Goal: Information Seeking & Learning: Learn about a topic

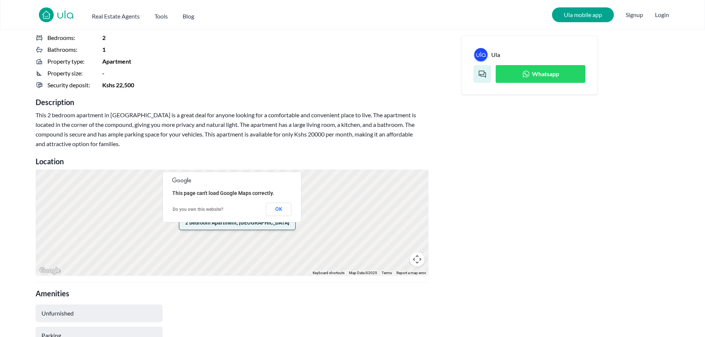
scroll to position [333, 0]
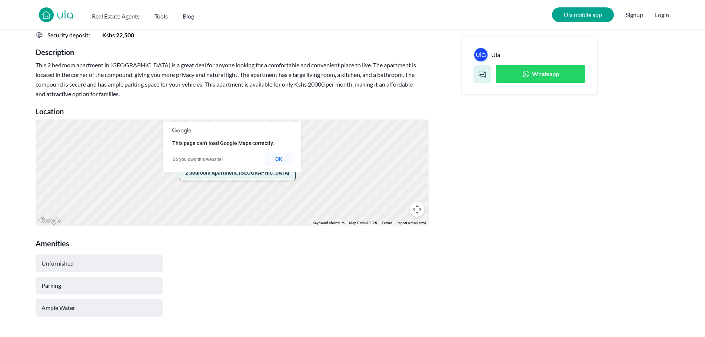
click at [279, 162] on button "OK" at bounding box center [279, 159] width 26 height 13
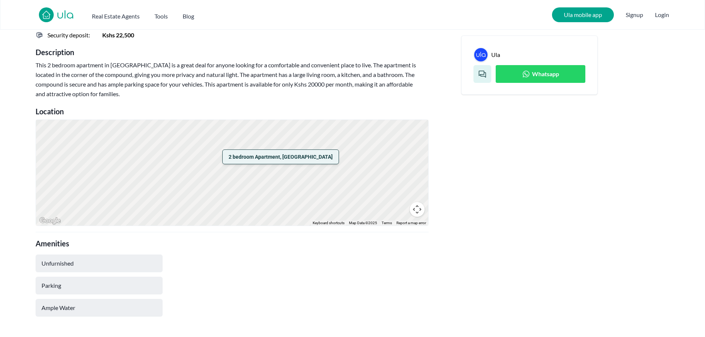
drag, startPoint x: 358, startPoint y: 185, endPoint x: 258, endPoint y: 198, distance: 100.7
click at [258, 198] on div "2 bedroom Apartment, [GEOGRAPHIC_DATA]" at bounding box center [232, 173] width 392 height 106
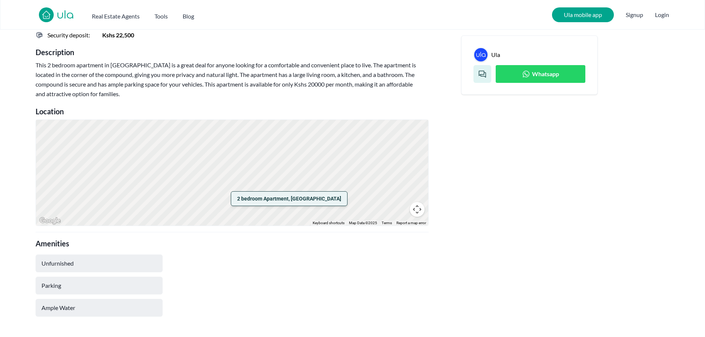
drag, startPoint x: 302, startPoint y: 170, endPoint x: 289, endPoint y: 266, distance: 97.1
click at [289, 266] on div "Overview Bedrooms: 2 Bathrooms: 1 Property type: Apartment Property size: - Sec…" at bounding box center [247, 305] width 422 height 676
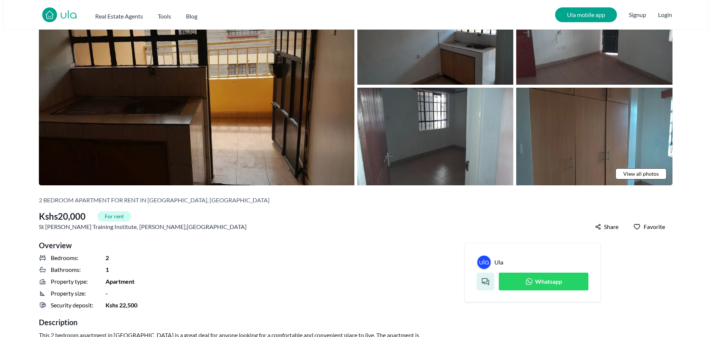
scroll to position [0, 0]
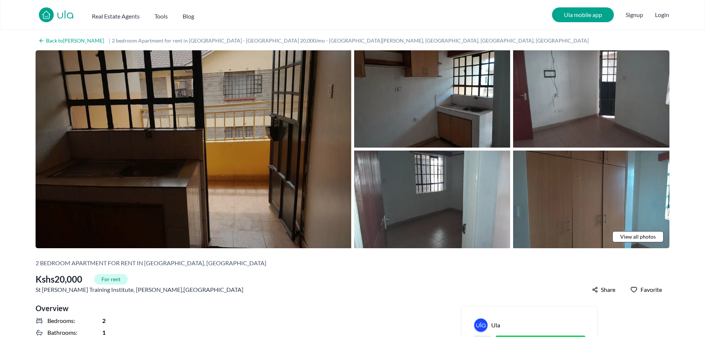
click at [267, 141] on img at bounding box center [193, 149] width 315 height 198
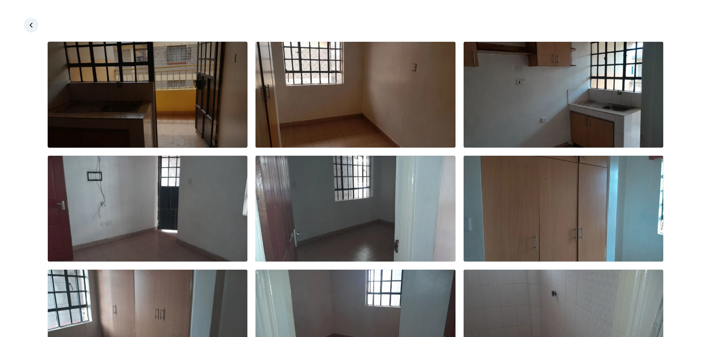
click at [197, 116] on img at bounding box center [148, 95] width 200 height 106
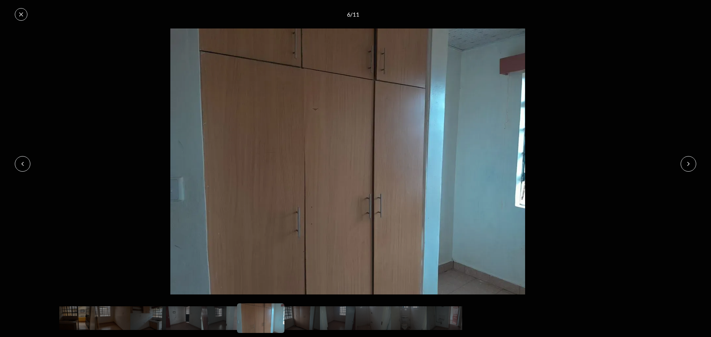
click at [21, 17] on icon at bounding box center [21, 14] width 6 height 6
